Goal: Check status

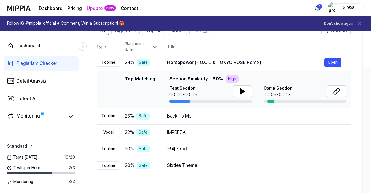
scroll to position [52, 0]
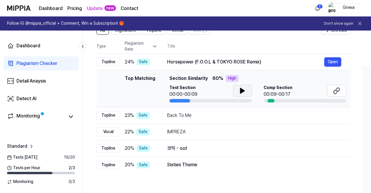
click at [244, 89] on icon at bounding box center [242, 90] width 7 height 7
click at [271, 101] on div at bounding box center [270, 101] width 7 height 4
click at [72, 116] on icon at bounding box center [71, 117] width 4 height 2
click at [39, 116] on div "Monitoring" at bounding box center [28, 117] width 24 height 8
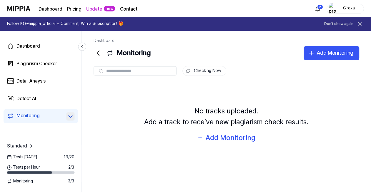
scroll to position [52, 0]
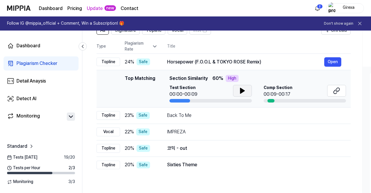
click at [244, 92] on icon at bounding box center [242, 90] width 7 height 7
click at [238, 91] on button at bounding box center [242, 91] width 19 height 12
click at [336, 94] on icon at bounding box center [336, 90] width 7 height 7
click at [238, 91] on button at bounding box center [242, 91] width 19 height 12
click at [237, 91] on button at bounding box center [242, 91] width 19 height 12
